Goal: Information Seeking & Learning: Check status

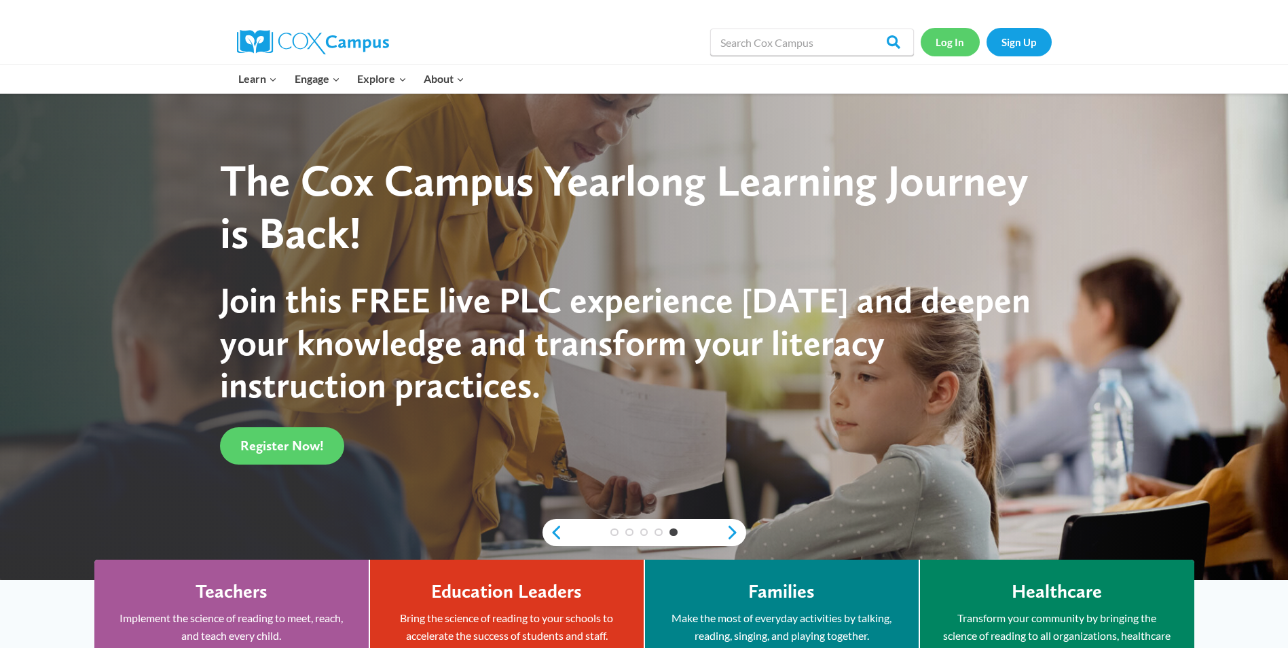
click at [957, 41] on link "Log In" at bounding box center [950, 42] width 59 height 28
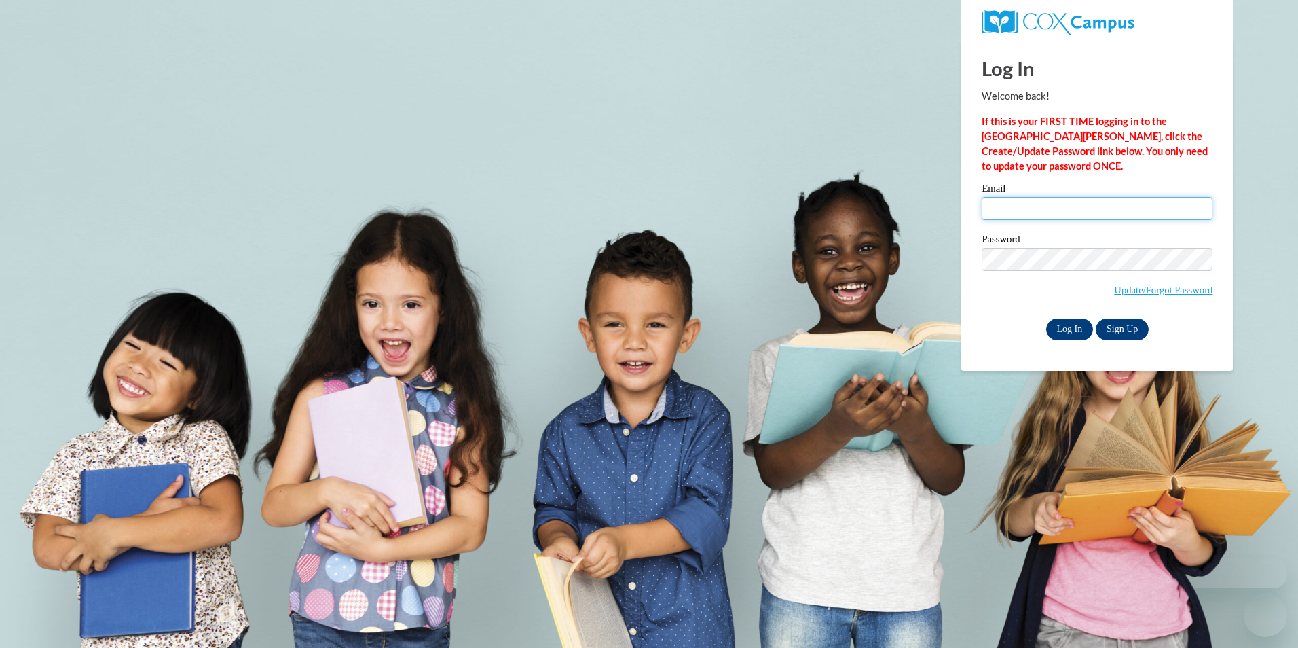
type input "nickiesoles@gmail.com"
click at [1080, 334] on input "Log In" at bounding box center [1070, 329] width 48 height 22
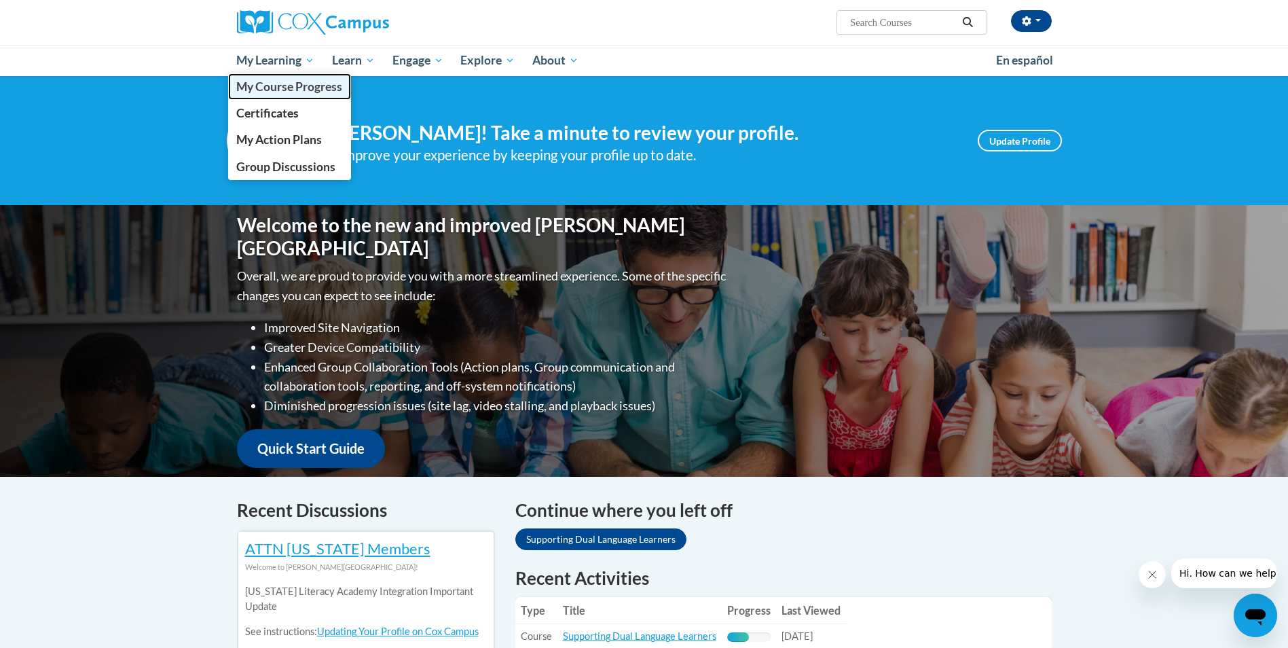
click at [277, 86] on span "My Course Progress" at bounding box center [289, 86] width 106 height 14
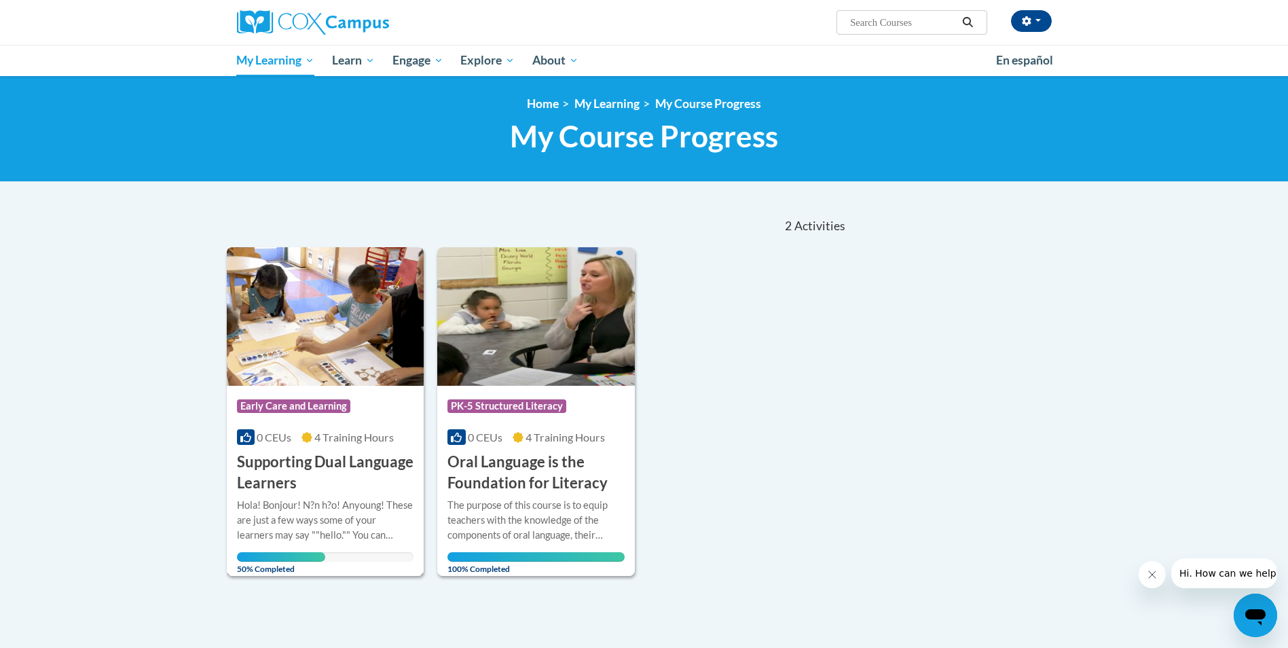
click at [367, 403] on div "Course Category: Early Care and Learning" at bounding box center [325, 407] width 177 height 31
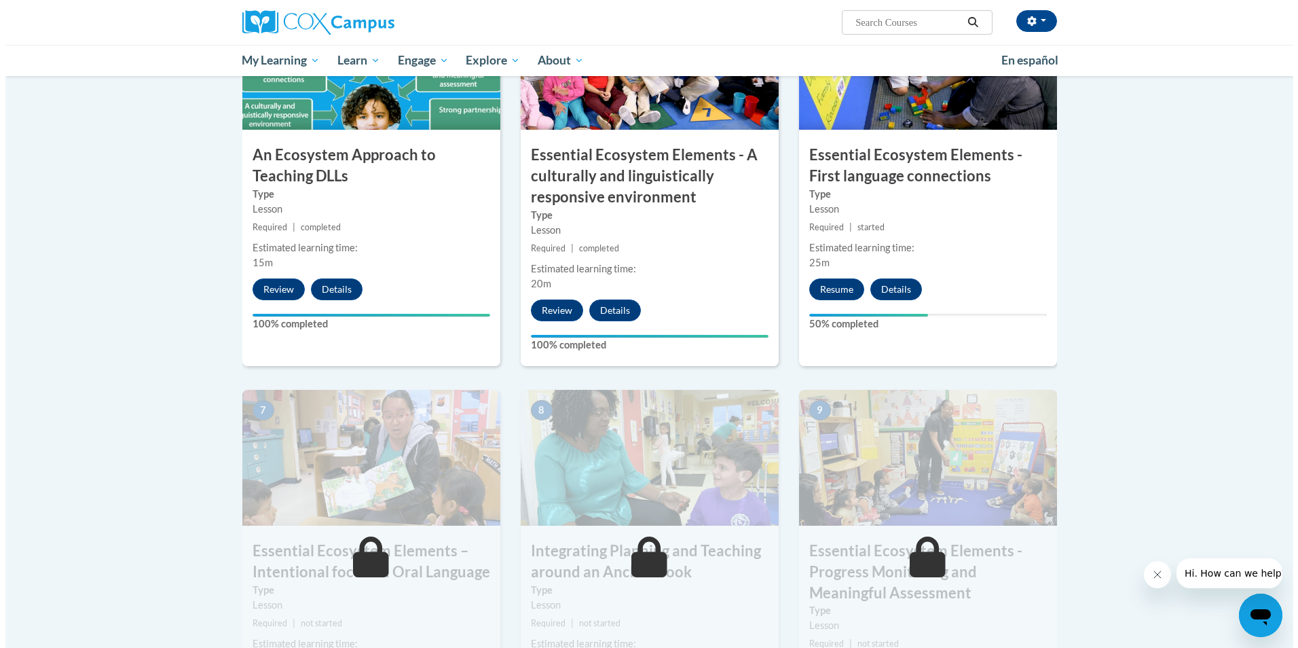
scroll to position [747, 0]
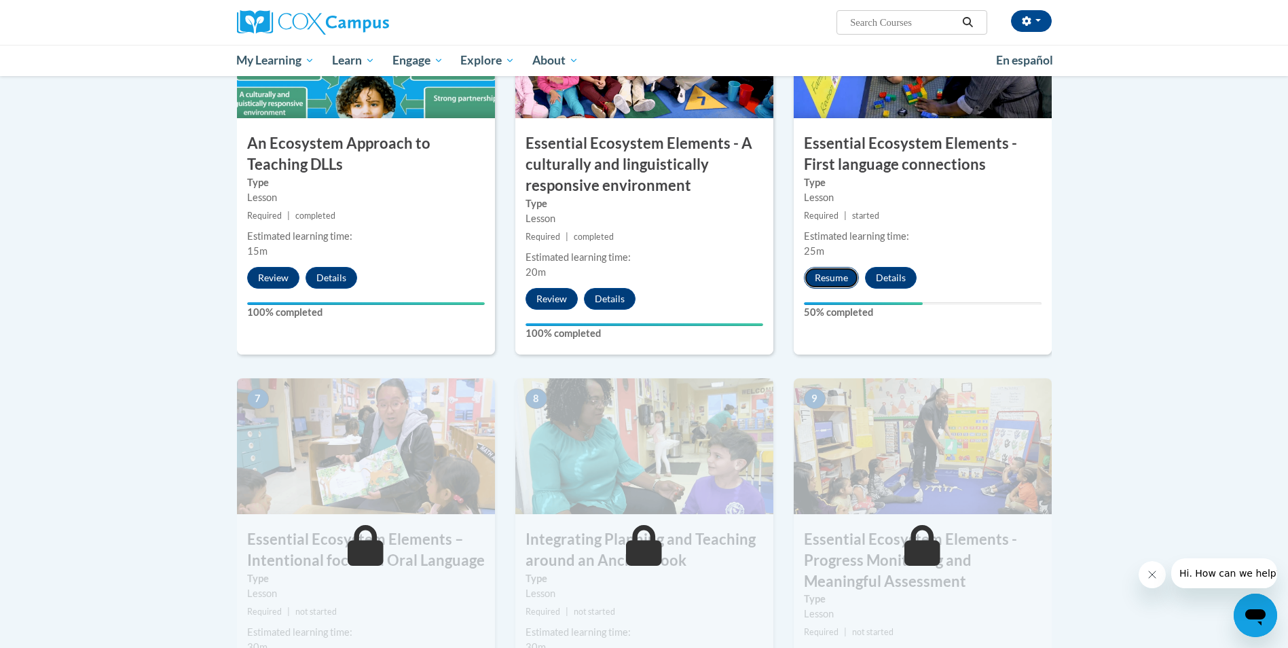
click at [838, 278] on button "Resume" at bounding box center [831, 278] width 55 height 22
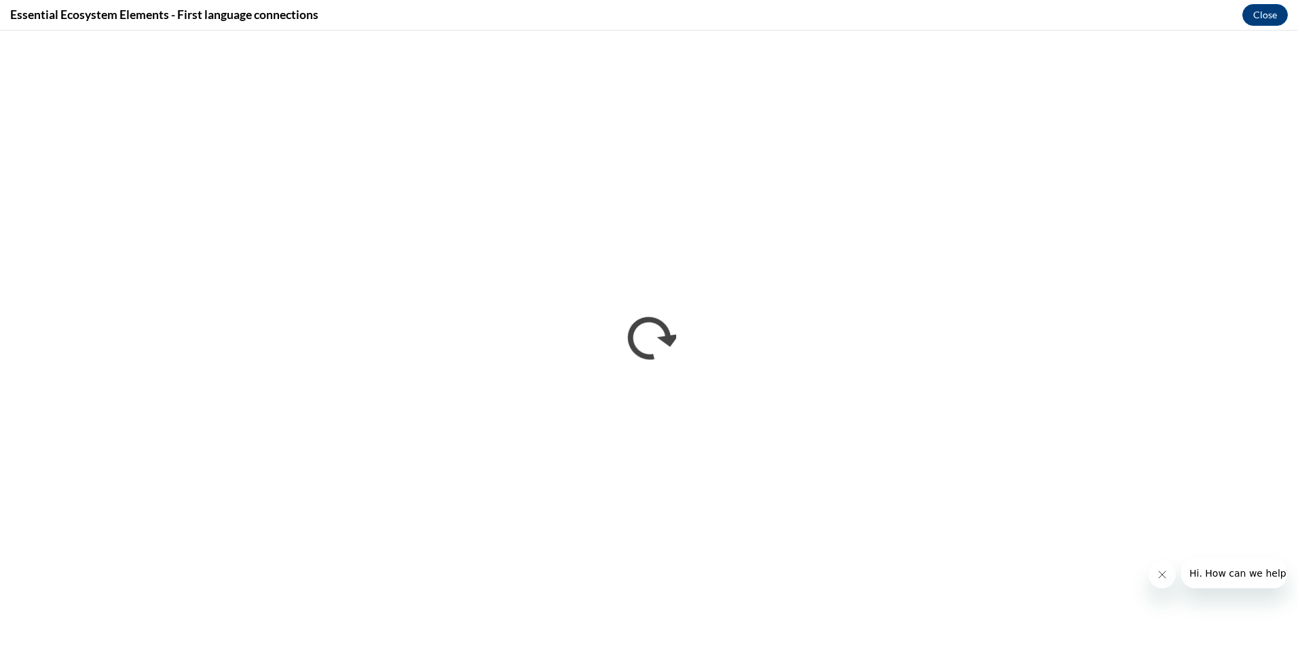
scroll to position [0, 0]
